Goal: Information Seeking & Learning: Learn about a topic

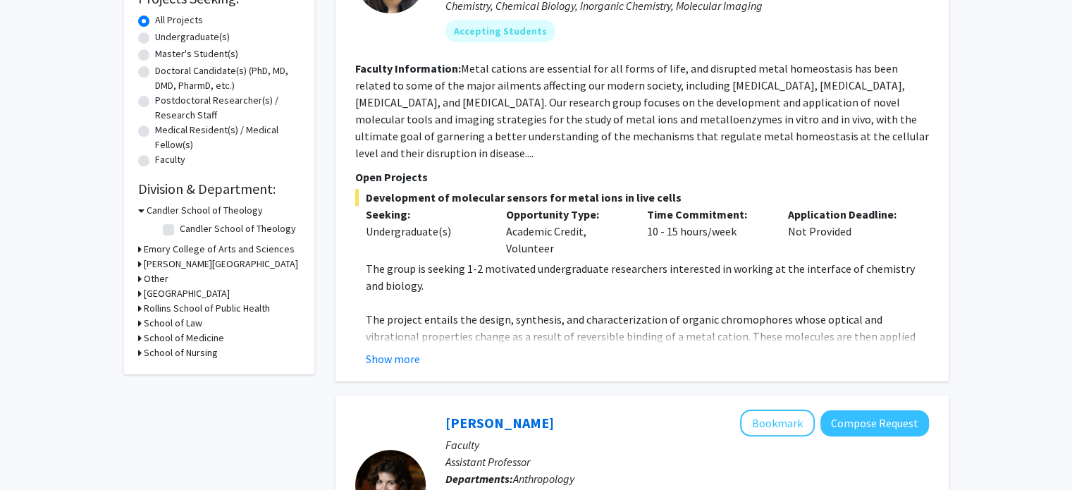
scroll to position [252, 0]
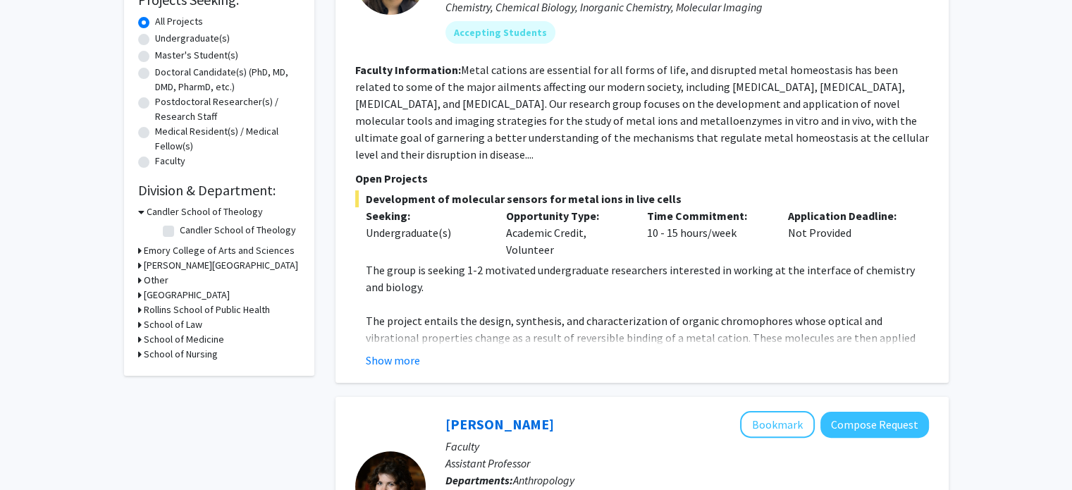
click at [380, 327] on p "The project entails the design, synthesis, and characterization of organic chro…" at bounding box center [647, 346] width 563 height 68
click at [386, 332] on fg-read-more "The group is seeking 1-2 motivated undergraduate researchers interested in work…" at bounding box center [642, 315] width 574 height 107
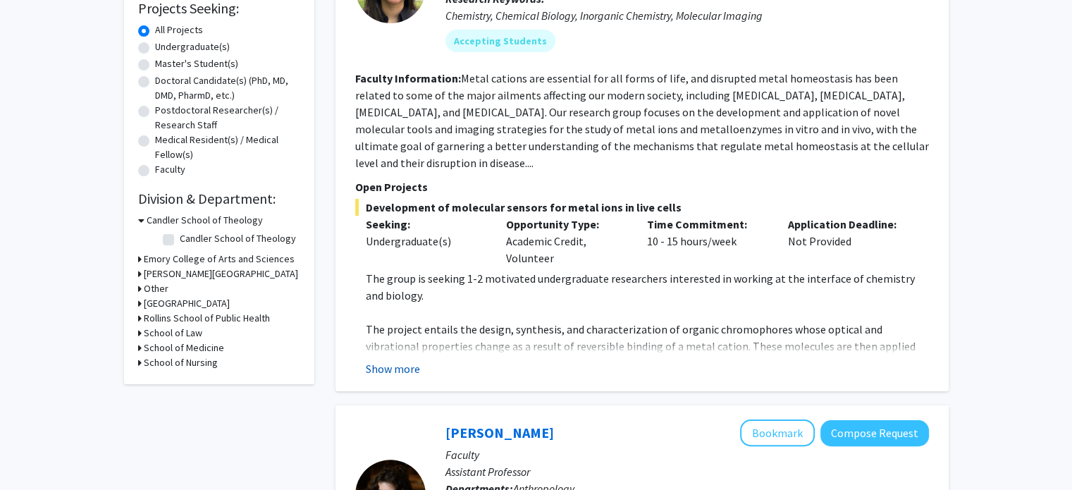
click at [398, 360] on button "Show more" at bounding box center [393, 368] width 54 height 17
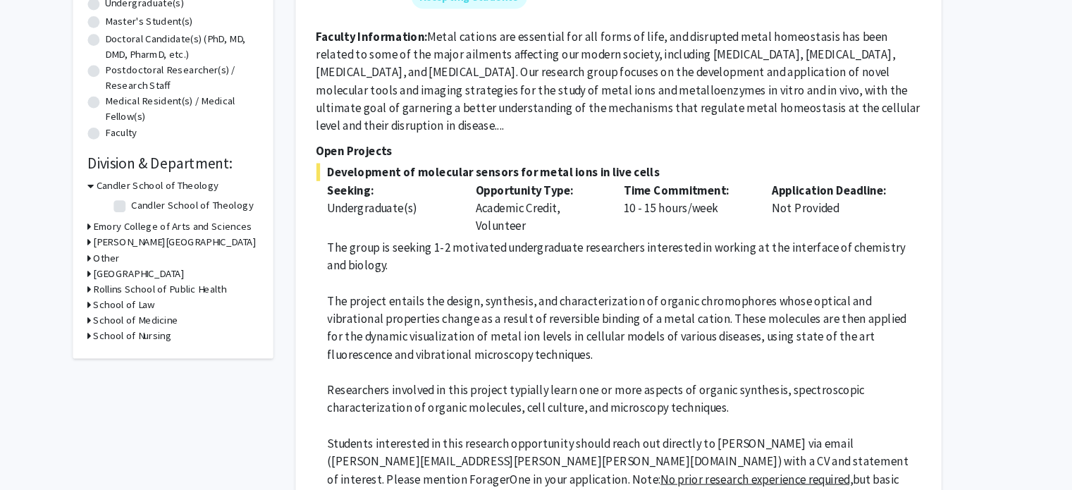
scroll to position [262, 0]
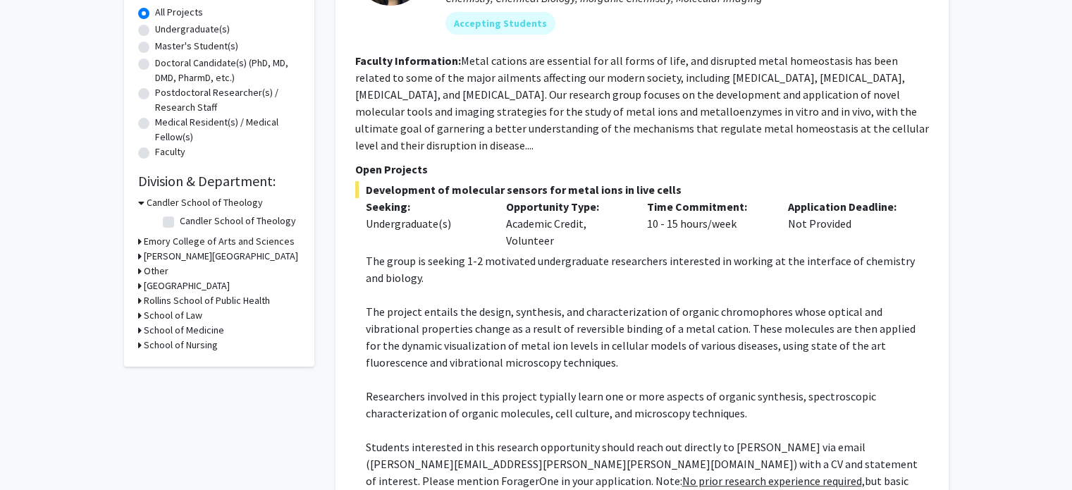
click at [185, 301] on h3 "Rollins School of Public Health" at bounding box center [207, 300] width 126 height 15
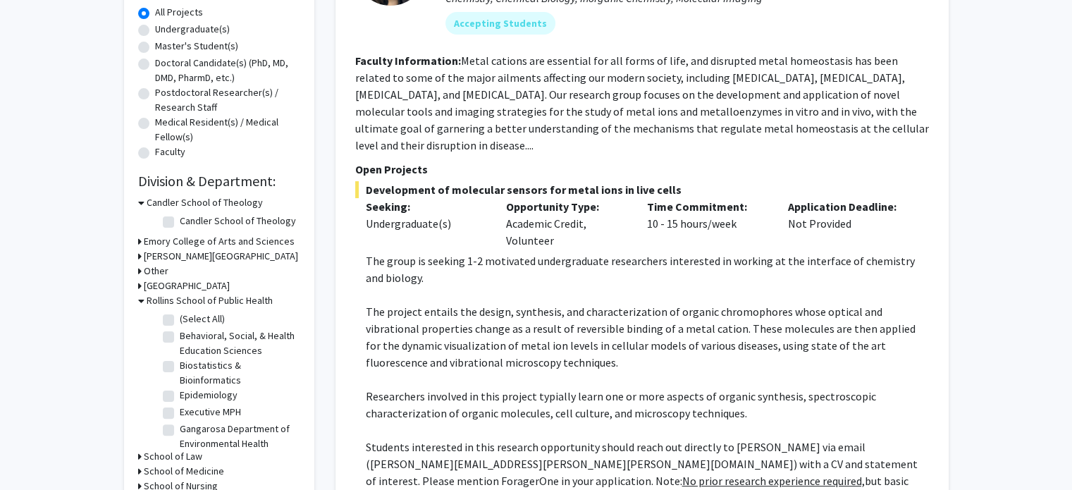
click at [180, 315] on label "(Select All)" at bounding box center [202, 319] width 45 height 15
click at [180, 315] on input "(Select All)" at bounding box center [184, 316] width 9 height 9
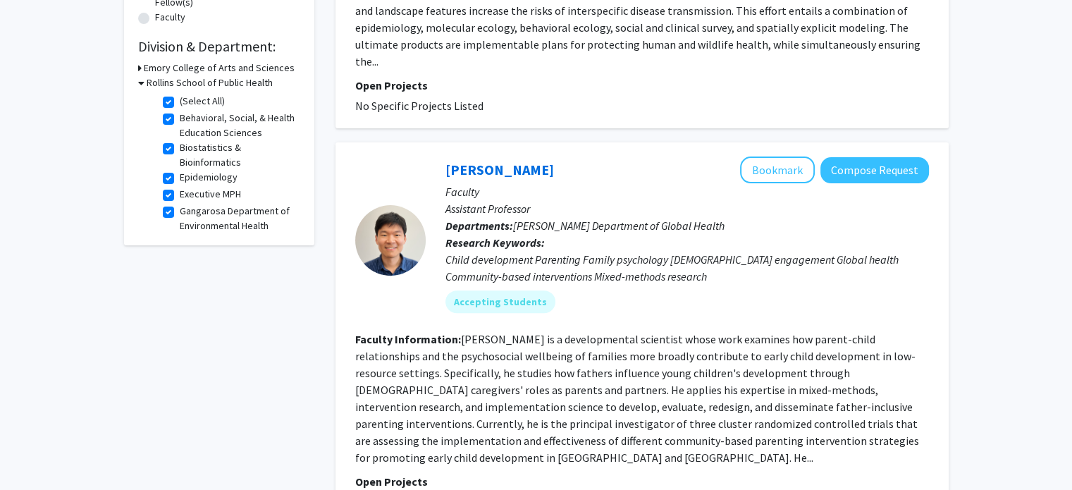
scroll to position [397, 0]
click at [180, 99] on label "(Select All)" at bounding box center [202, 100] width 45 height 15
click at [180, 99] on input "(Select All)" at bounding box center [184, 97] width 9 height 9
checkbox input "false"
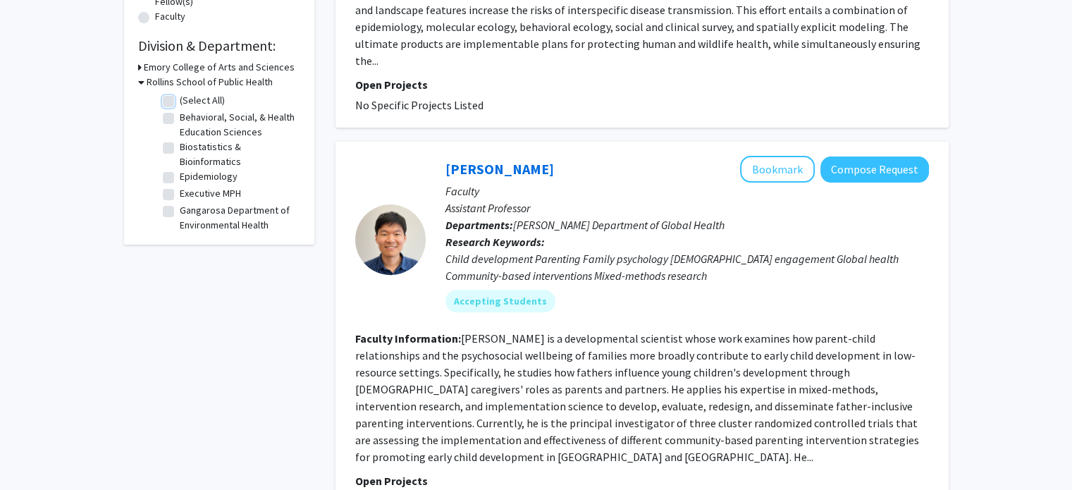
checkbox input "false"
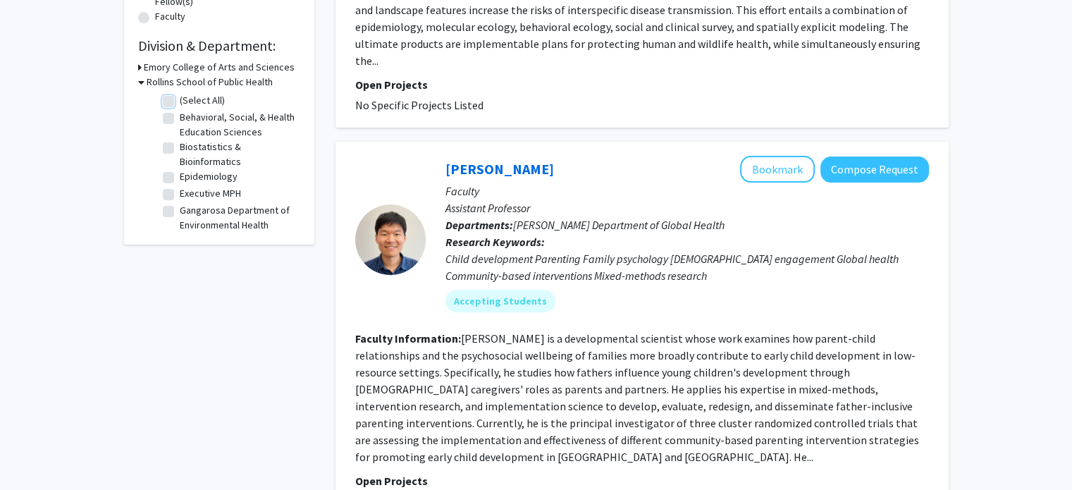
checkbox input "false"
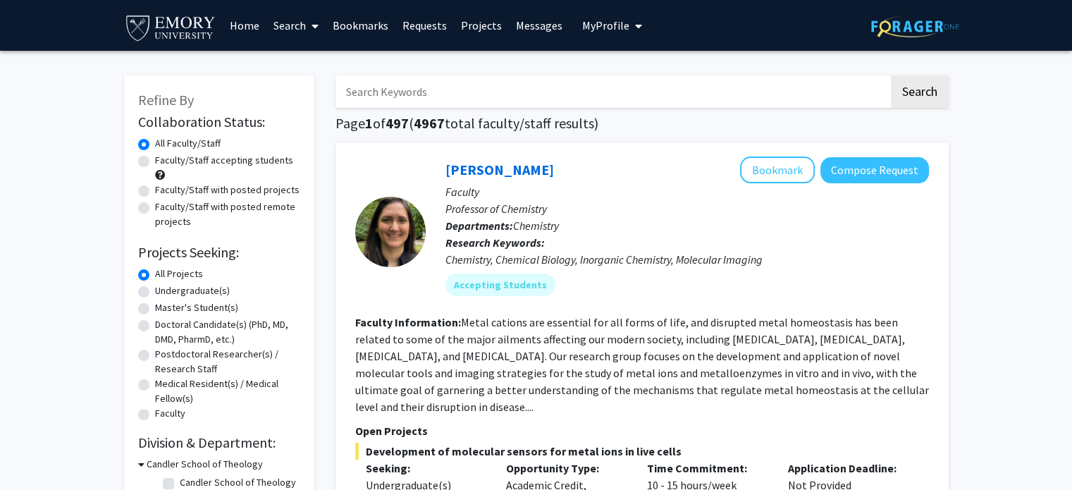
click at [135, 295] on div "Refine By Collaboration Status: Collaboration Status All Faculty/Staff Collabor…" at bounding box center [219, 351] width 190 height 553
click at [155, 291] on label "Undergraduate(s)" at bounding box center [192, 290] width 75 height 15
click at [155, 291] on input "Undergraduate(s)" at bounding box center [159, 287] width 9 height 9
radio input "true"
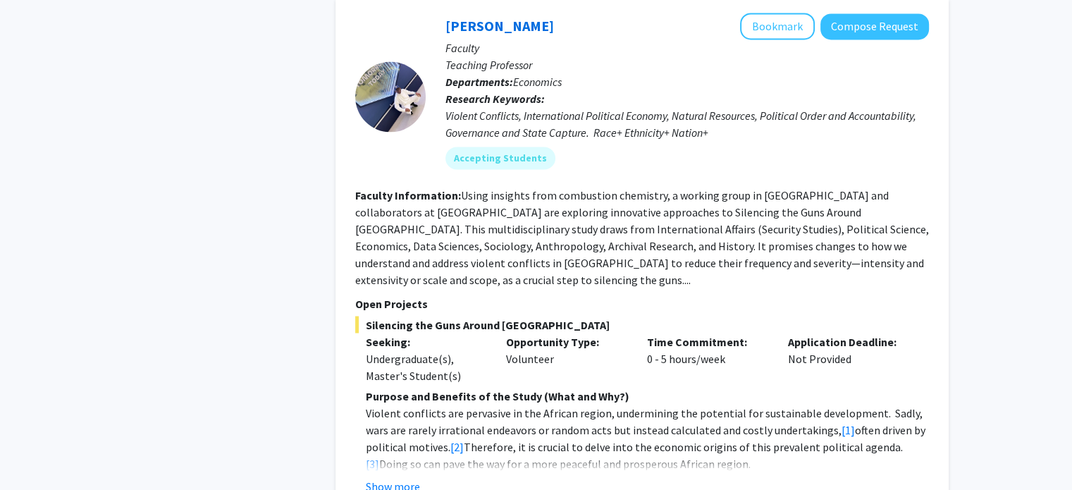
scroll to position [2370, 0]
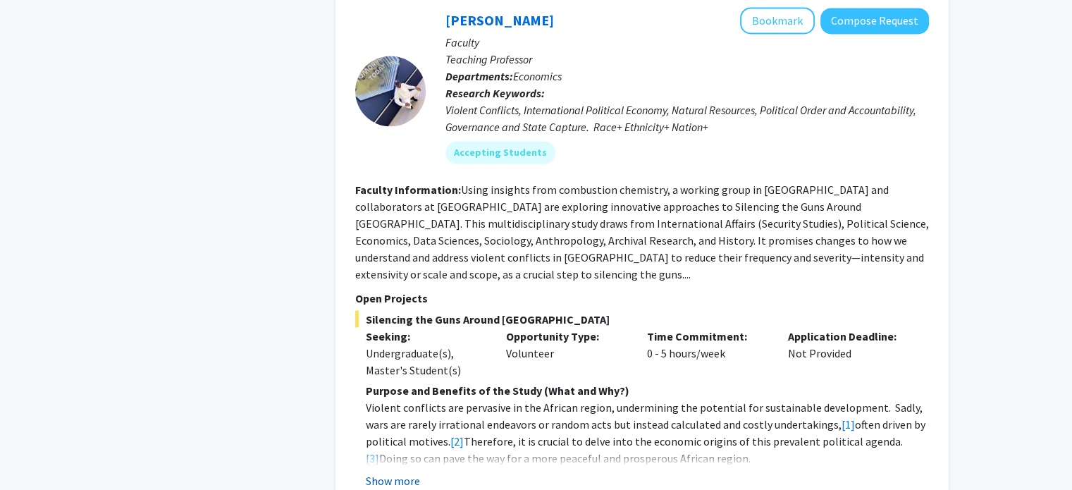
click at [403, 472] on button "Show more" at bounding box center [393, 480] width 54 height 17
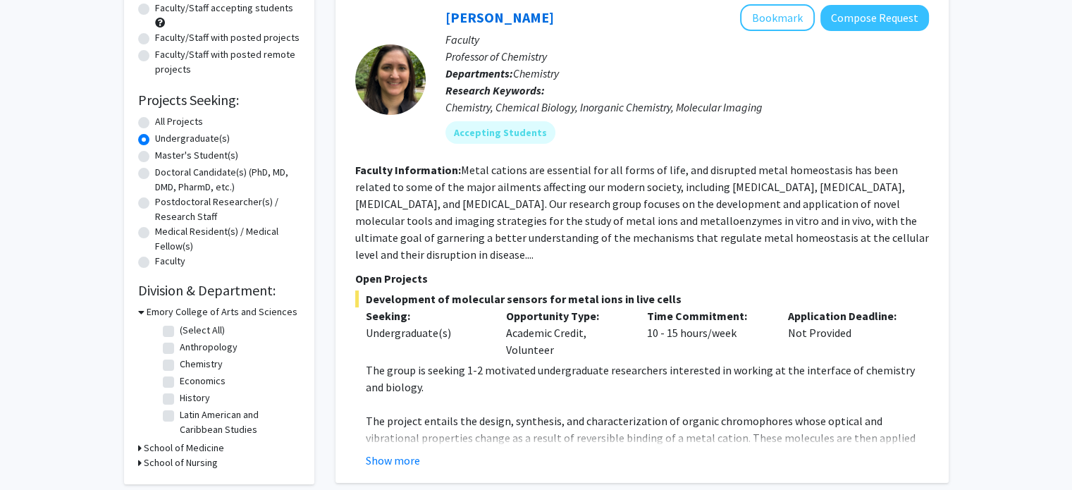
scroll to position [152, 0]
click at [378, 453] on button "Show more" at bounding box center [393, 461] width 54 height 17
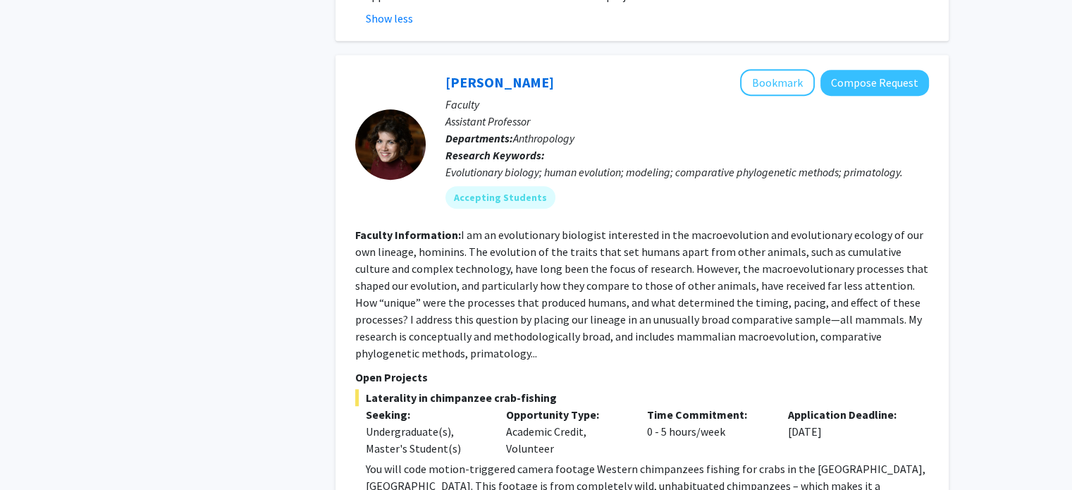
scroll to position [896, 0]
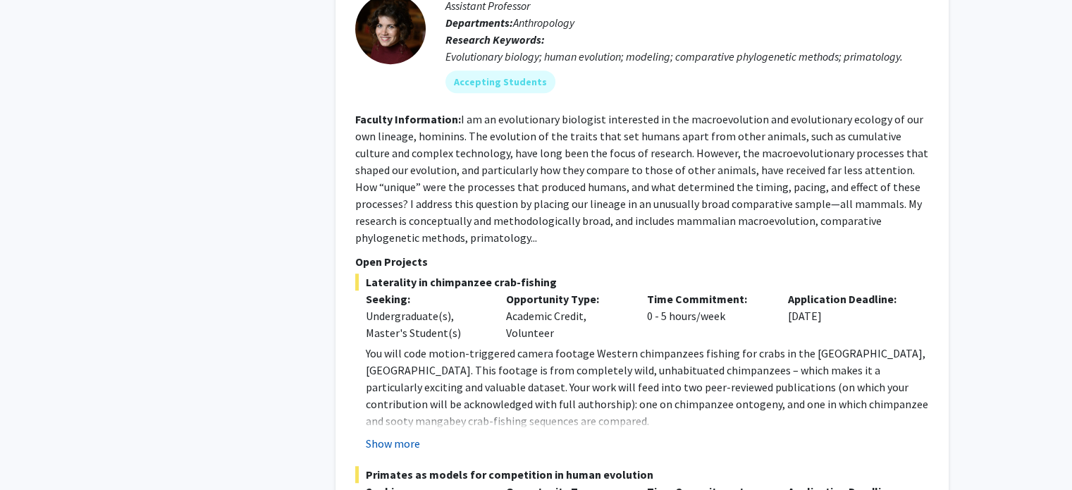
click at [402, 435] on button "Show more" at bounding box center [393, 443] width 54 height 17
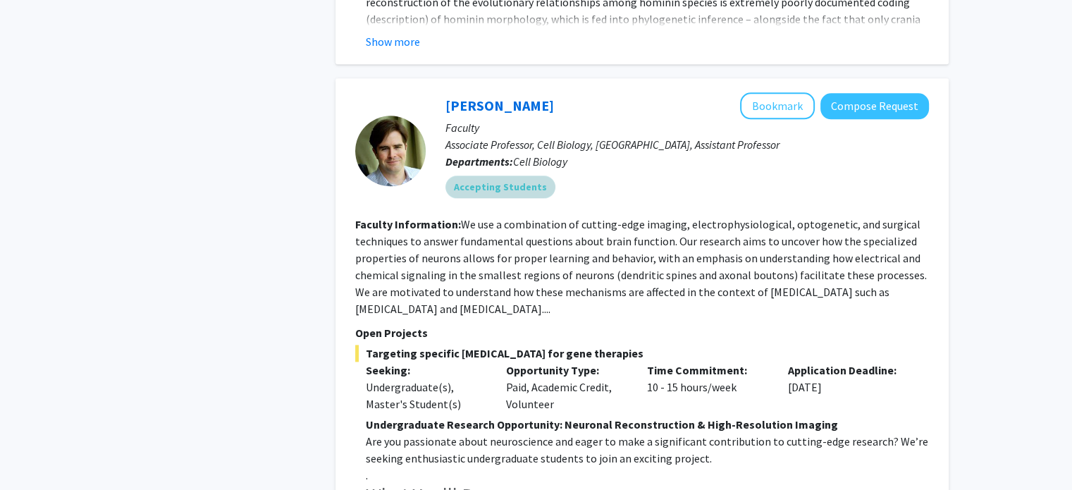
scroll to position [1768, 0]
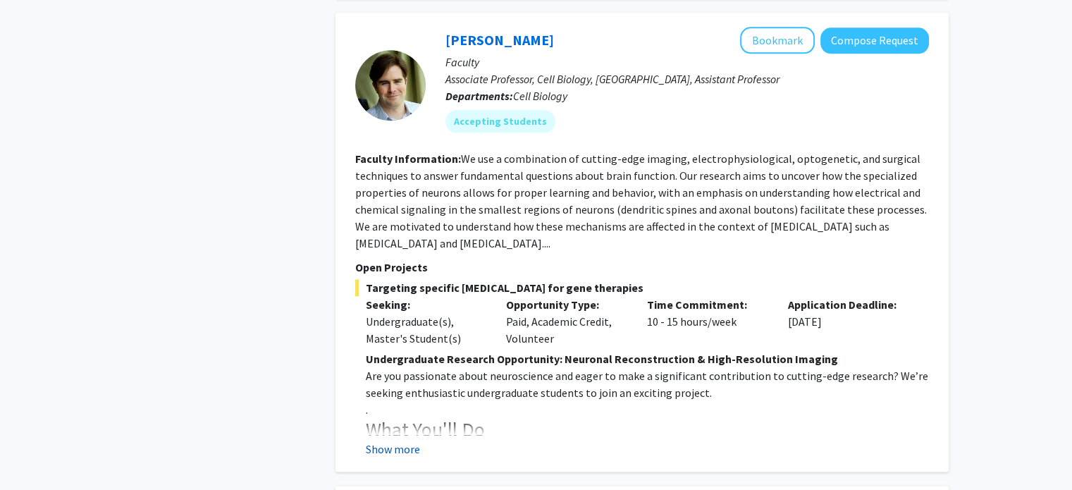
click at [393, 441] on button "Show more" at bounding box center [393, 449] width 54 height 17
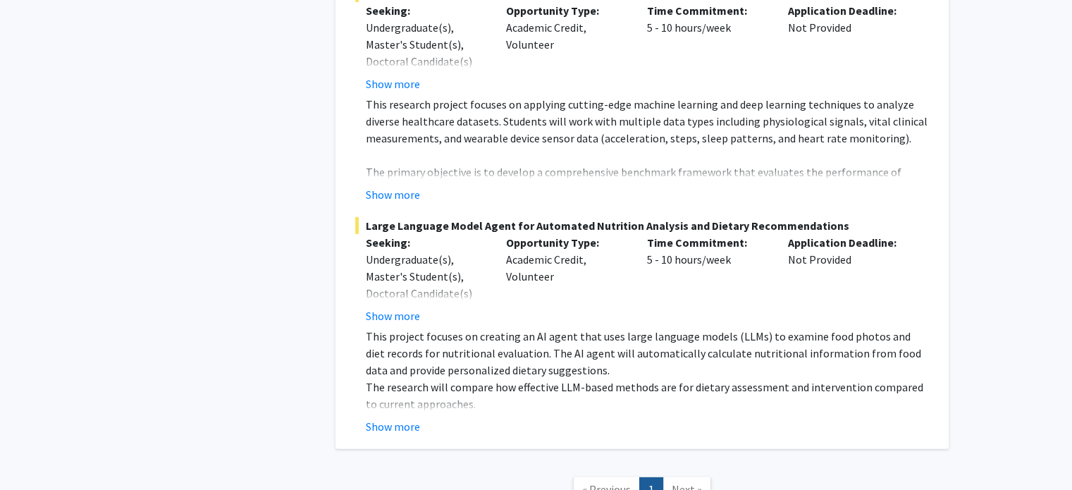
scroll to position [4191, 0]
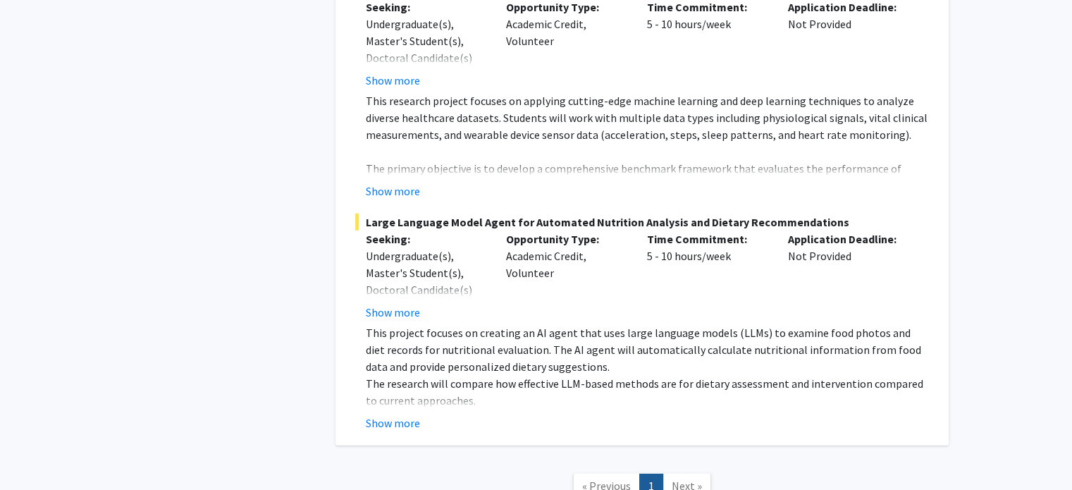
click at [403, 342] on fg-read-more "This project focuses on creating an AI agent that uses large language models (L…" at bounding box center [642, 377] width 574 height 107
click at [398, 415] on button "Show more" at bounding box center [393, 423] width 54 height 17
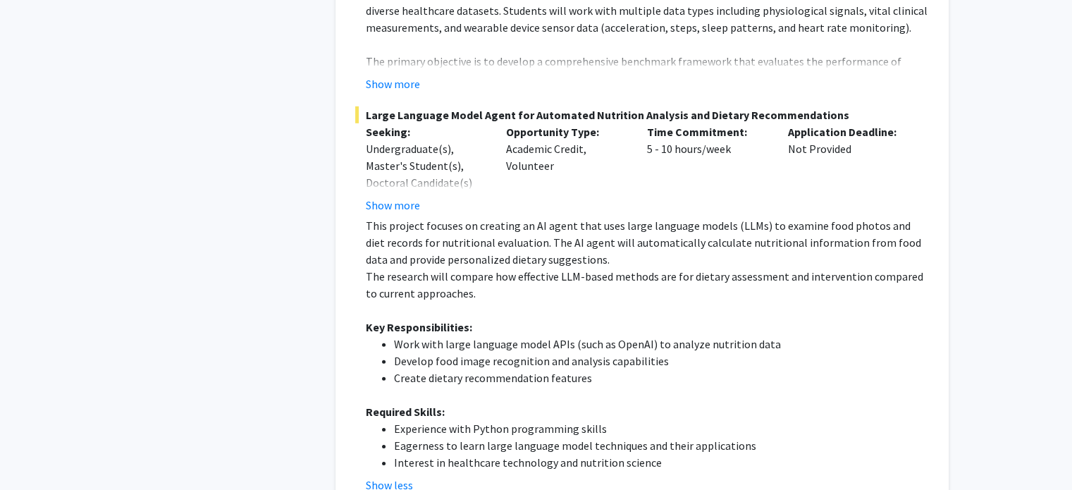
scroll to position [4298, 0]
radio input "true"
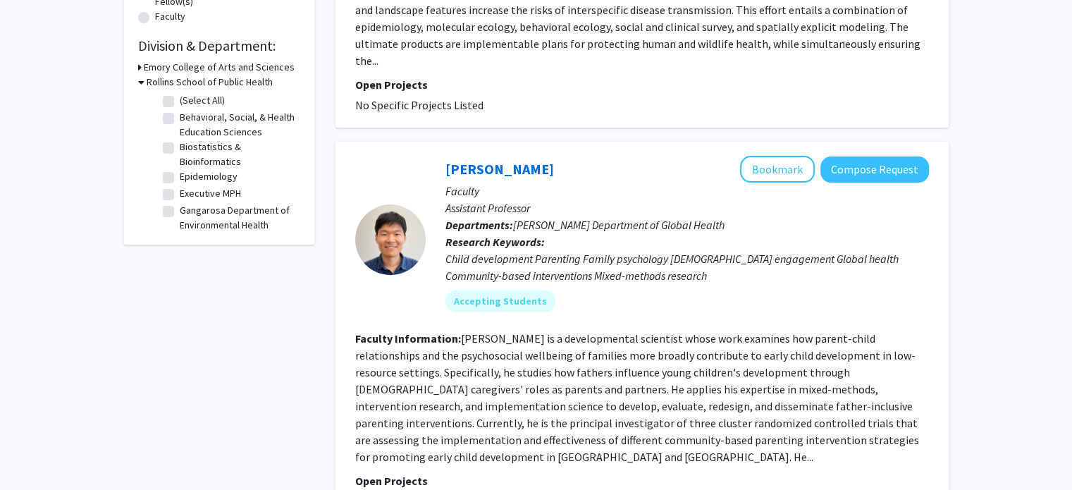
checkbox input "false"
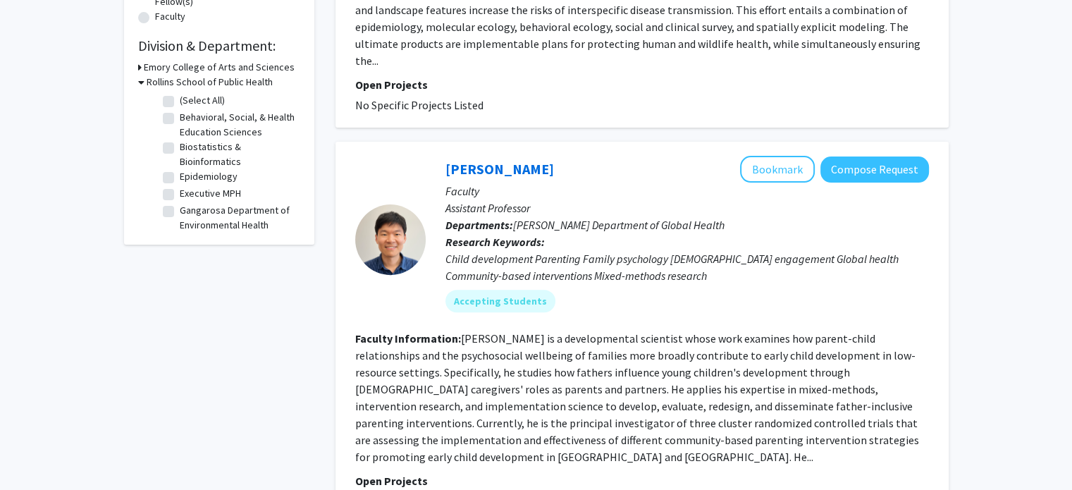
checkbox input "false"
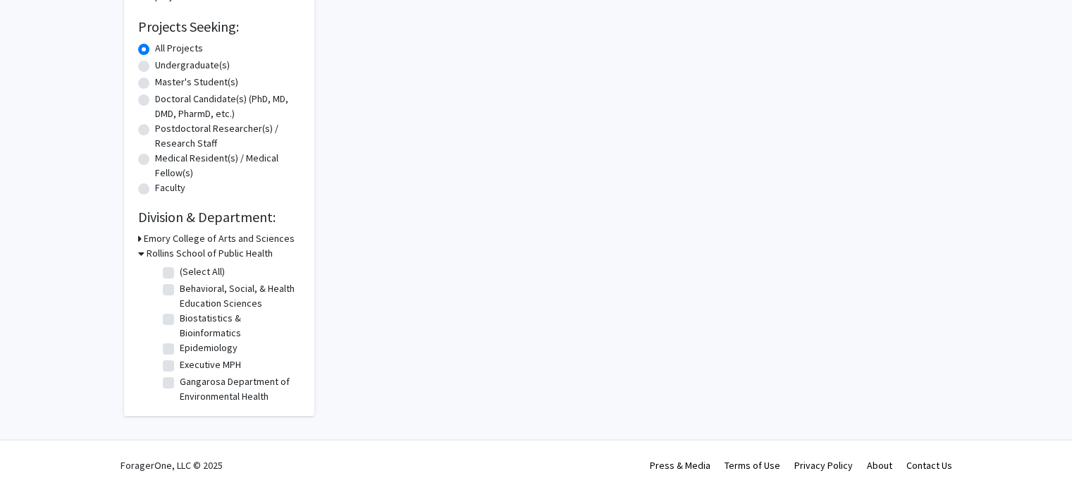
scroll to position [262, 0]
